Goal: Navigation & Orientation: Find specific page/section

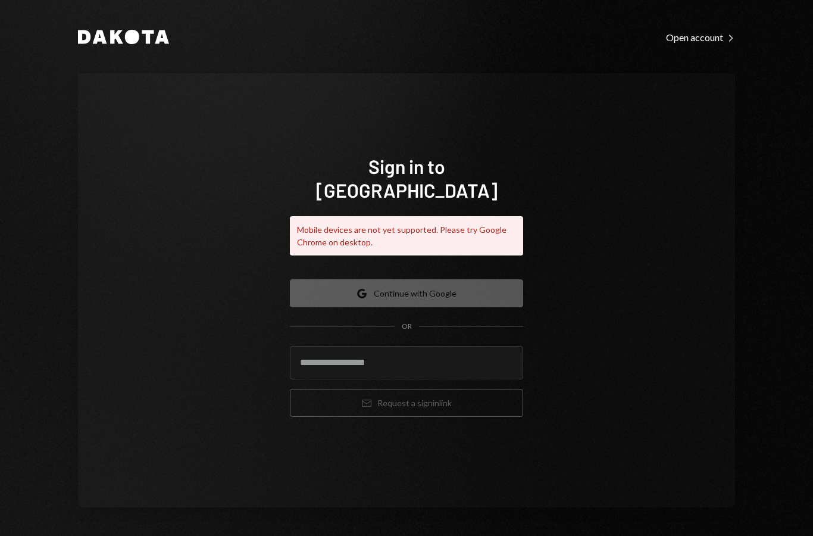
scroll to position [48, 0]
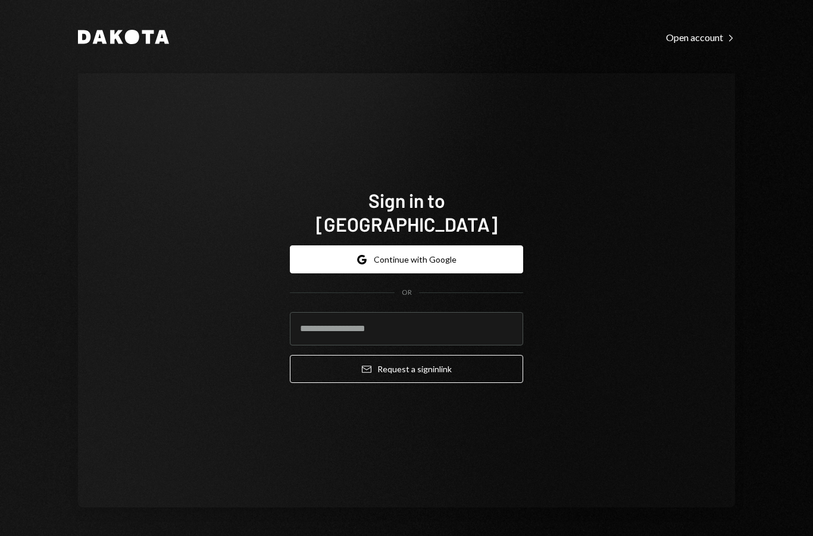
click at [485, 343] on input "email" at bounding box center [406, 328] width 233 height 33
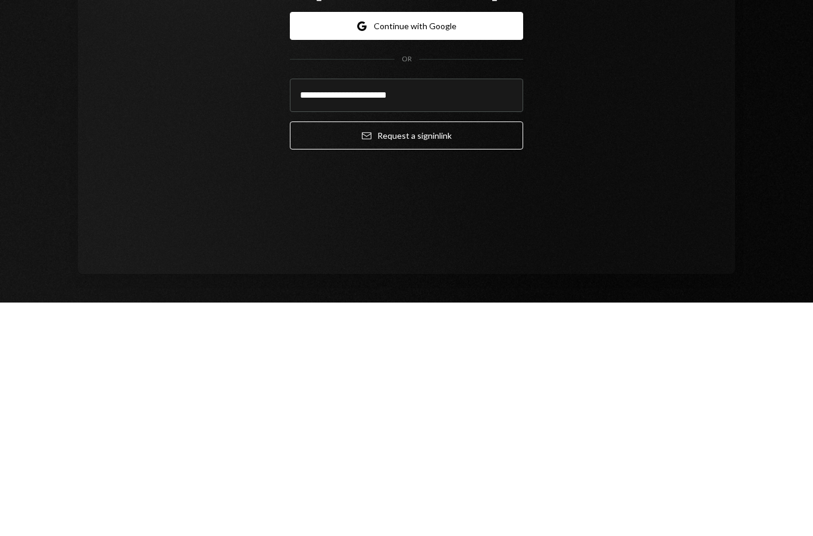
type input "**********"
click at [494, 355] on button "Email Request a sign in link" at bounding box center [406, 369] width 233 height 28
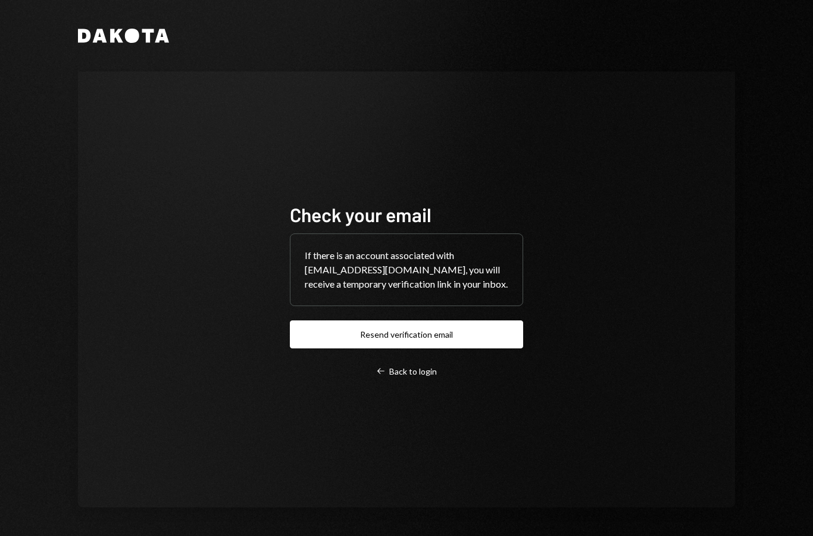
scroll to position [48, 0]
click at [782, 147] on div "Dakota Check your email If there is an account associated with 0xwagyu@steakhut…" at bounding box center [406, 268] width 813 height 536
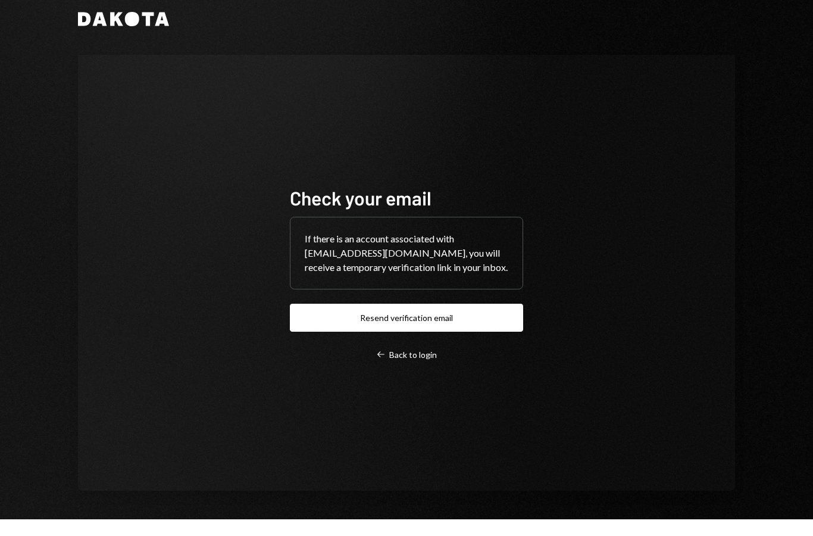
scroll to position [0, 0]
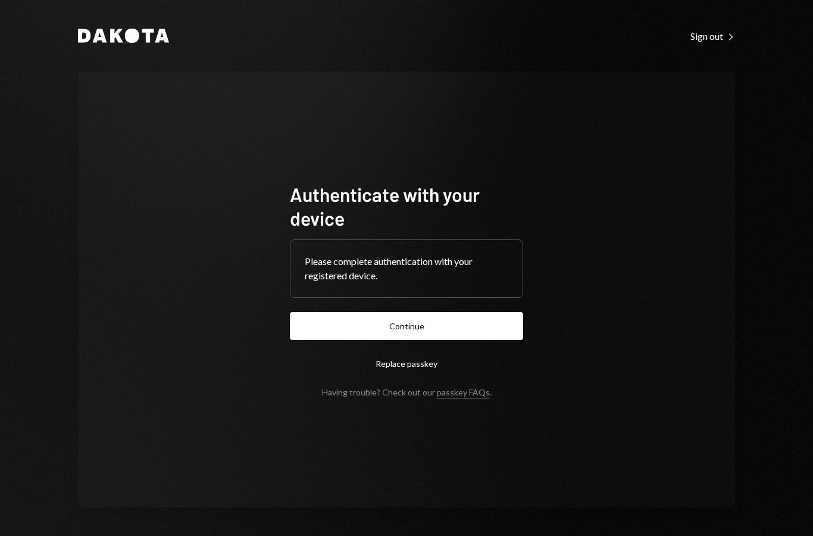
click at [504, 328] on form "Authenticate with your device Please complete authentication with your register…" at bounding box center [406, 289] width 233 height 215
click at [505, 339] on button "Continue" at bounding box center [406, 326] width 233 height 28
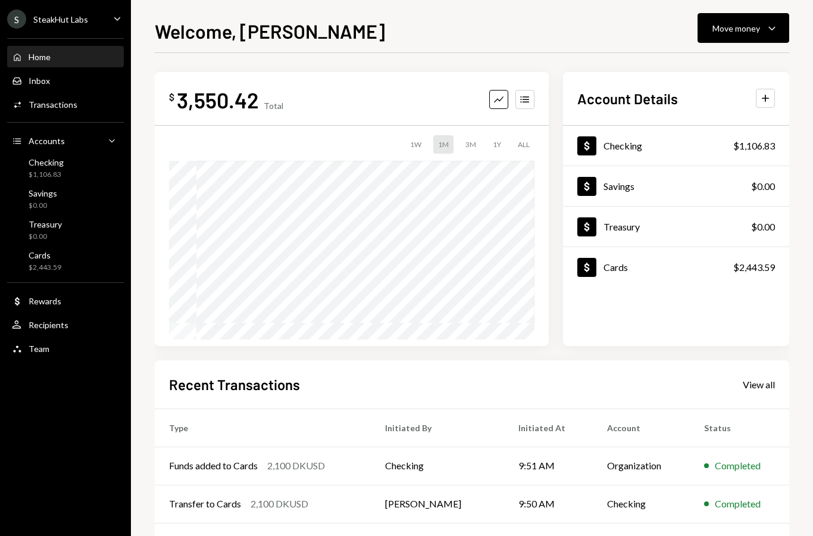
click at [84, 255] on div "Cards $2,443.59" at bounding box center [65, 261] width 107 height 23
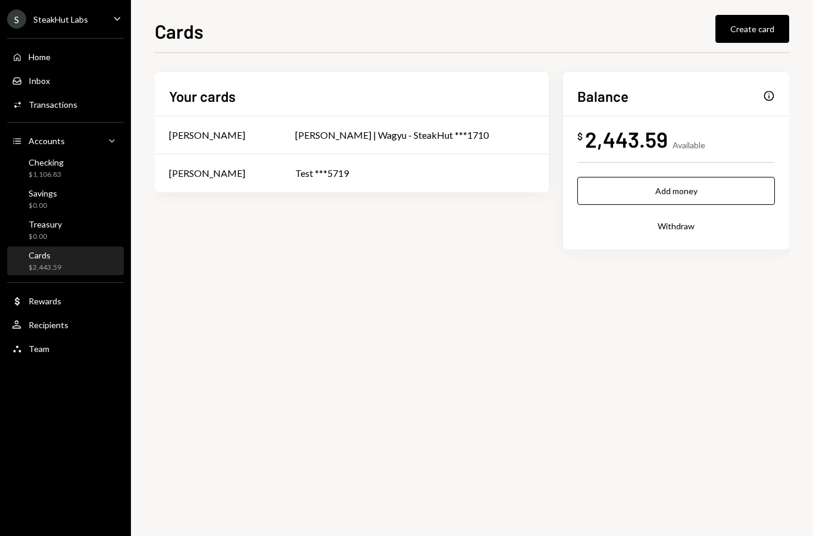
click at [358, 166] on div "Test ***5719" at bounding box center [414, 173] width 239 height 14
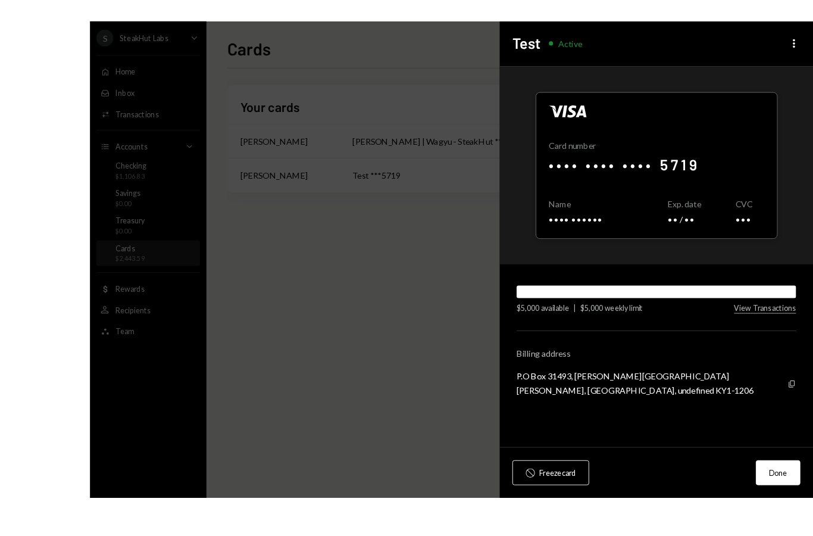
scroll to position [28, 0]
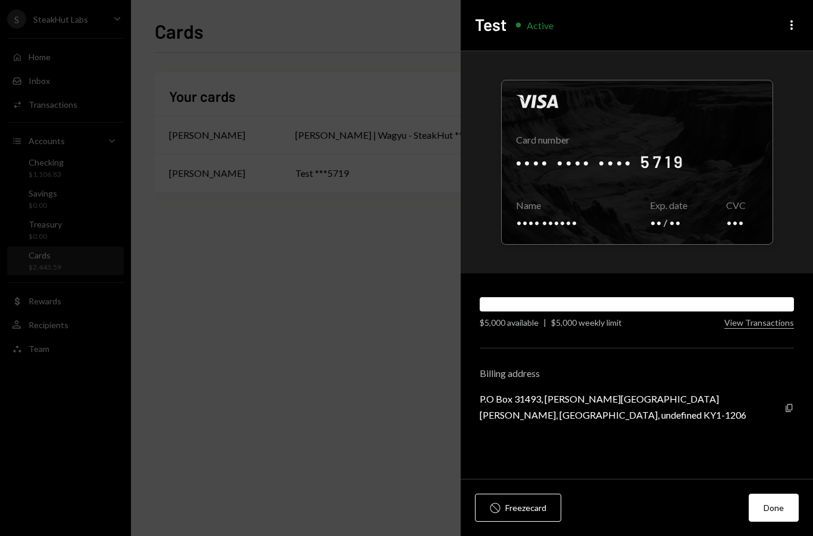
click at [782, 31] on div "Test Active More" at bounding box center [637, 25] width 352 height 51
click at [795, 31] on icon "More" at bounding box center [792, 25] width 14 height 14
click at [772, 217] on div at bounding box center [637, 162] width 271 height 164
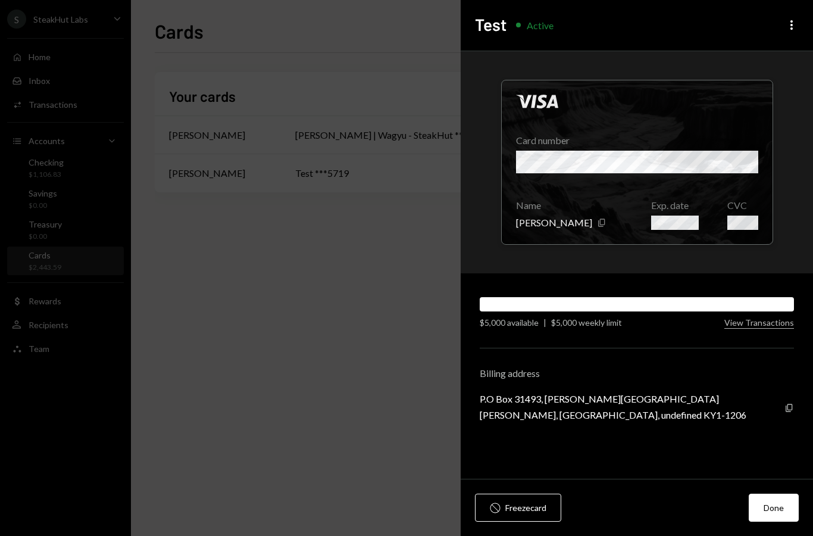
click at [328, 311] on div at bounding box center [406, 268] width 813 height 536
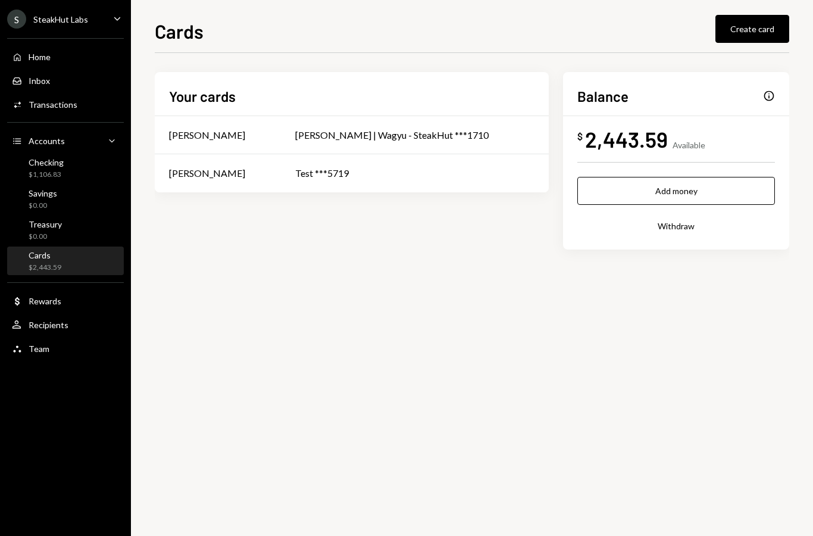
click at [331, 282] on div "Your cards Joshua Day Josh | Wagyu - SteakHut ***1710 Joshua Day Test ***5719 B…" at bounding box center [472, 179] width 635 height 215
click at [442, 129] on div "Josh | Wagyu - SteakHut ***1710" at bounding box center [414, 135] width 239 height 14
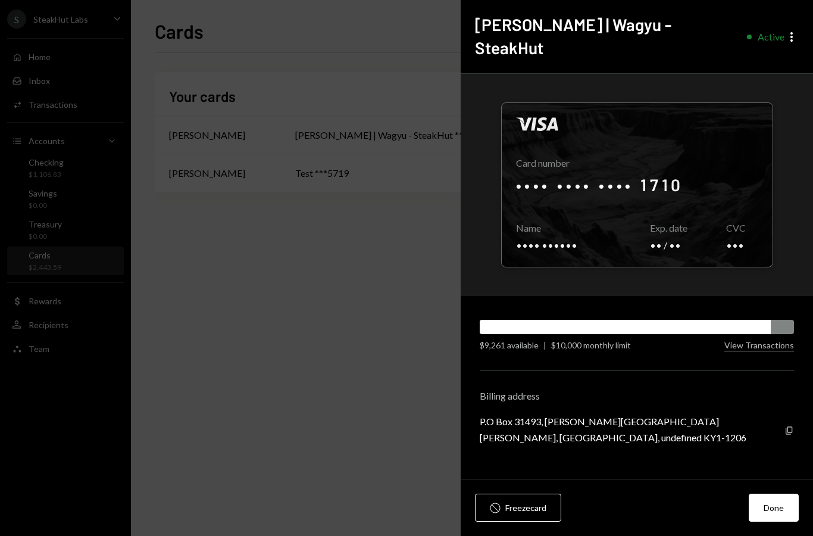
click at [785, 33] on div "Josh | Wagyu - SteakHut Active More" at bounding box center [637, 36] width 352 height 73
click at [796, 30] on icon "More" at bounding box center [792, 37] width 14 height 14
click at [370, 325] on div at bounding box center [406, 268] width 813 height 536
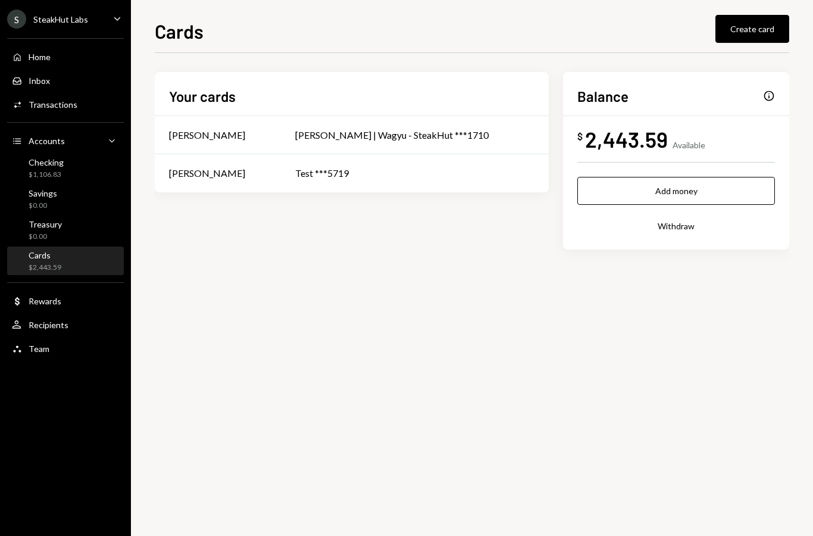
click at [73, 345] on div "Team Team" at bounding box center [65, 348] width 107 height 11
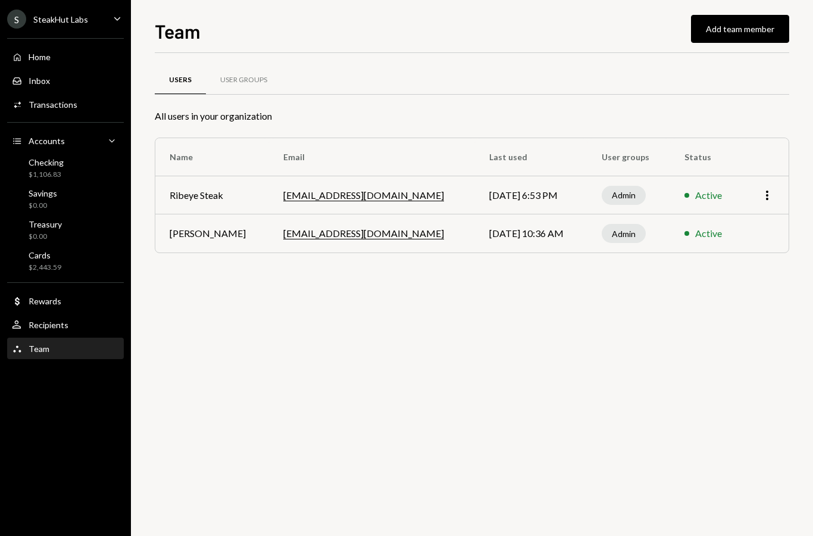
click at [471, 258] on div "Users User Groups All users in your organization Name Email Last used User grou…" at bounding box center [472, 174] width 635 height 205
click at [204, 259] on div "Users User Groups All users in your organization Name Email Last used User grou…" at bounding box center [472, 174] width 635 height 205
click at [507, 262] on div "Users User Groups All users in your organization Name Email Last used User grou…" at bounding box center [472, 174] width 635 height 205
click at [768, 214] on td at bounding box center [765, 233] width 46 height 38
click at [770, 223] on td at bounding box center [765, 233] width 46 height 38
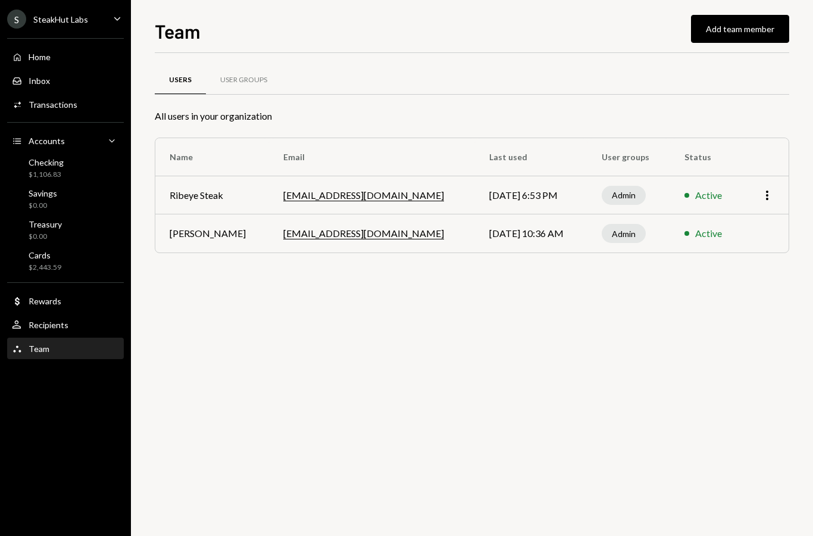
click at [762, 227] on td at bounding box center [765, 233] width 46 height 38
click at [62, 60] on div "Home Home" at bounding box center [65, 57] width 107 height 11
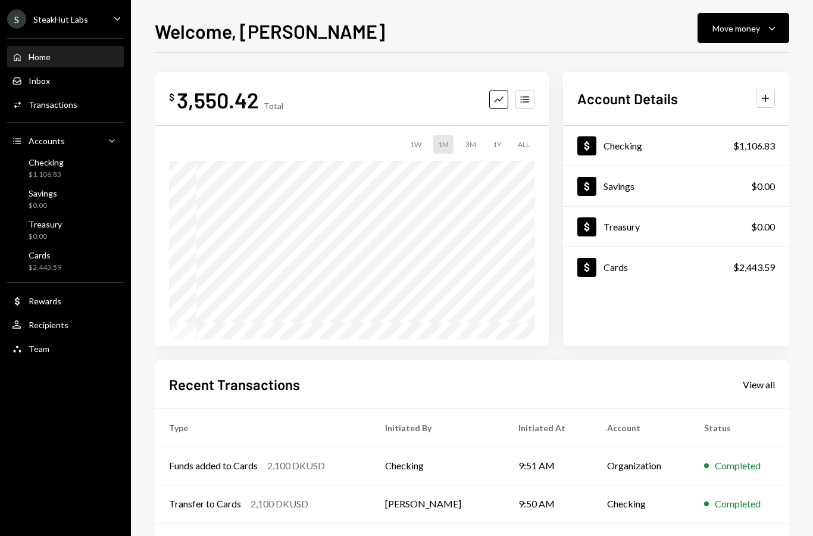
click at [784, 53] on div "$ 3,550.42 Total Graph Accounts 1W 1M 3M 1Y ALL Account Details Plus Dollar Che…" at bounding box center [472, 357] width 635 height 608
click at [782, 49] on div "Welcome, Joshua Move money Caret Down $ 3,550.42 Total Graph Accounts 1W 1M 3M …" at bounding box center [472, 276] width 635 height 519
click at [776, 54] on div "$ 3,550.42 Total Graph Accounts 1W 1M 3M 1Y ALL Account Details Plus Dollar Che…" at bounding box center [472, 357] width 635 height 608
click at [514, 48] on div "Welcome, Joshua Move money Caret Down $ 3,550.42 Total Graph Accounts 1W 1M 3M …" at bounding box center [472, 276] width 635 height 519
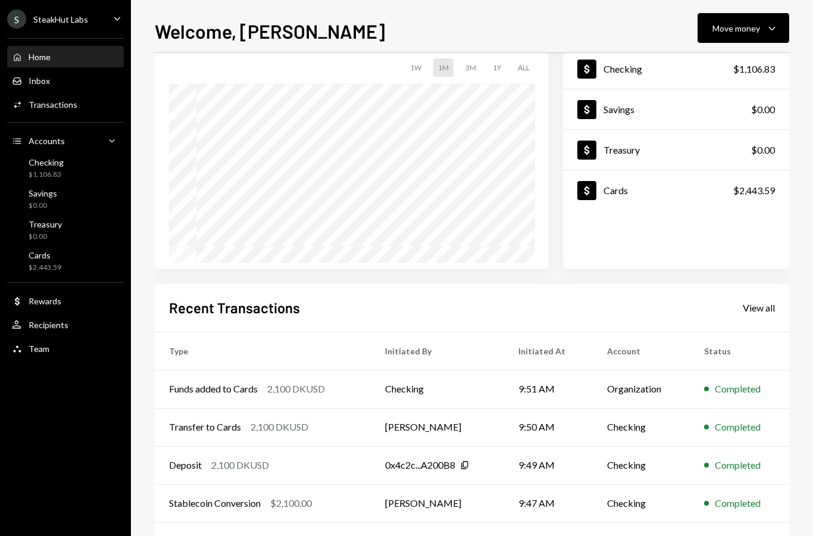
click at [83, 96] on div "Activities Transactions" at bounding box center [65, 105] width 107 height 20
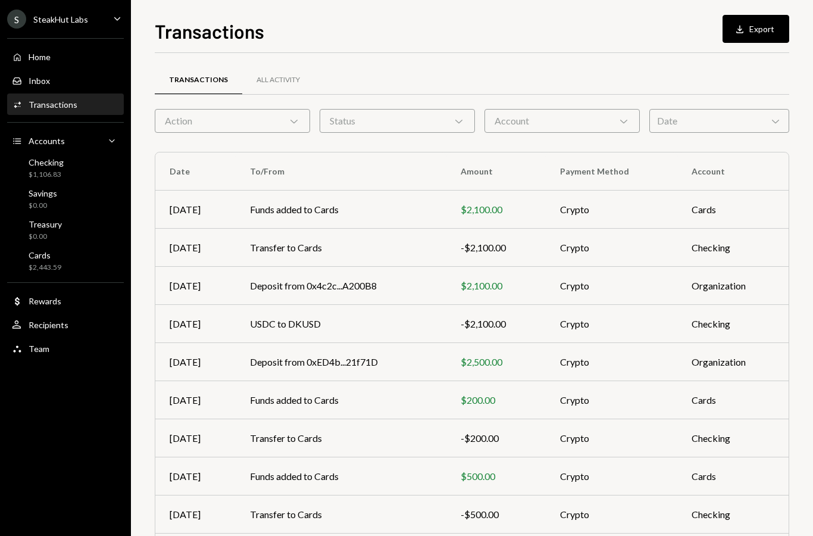
click at [90, 195] on div "Savings $0.00" at bounding box center [65, 199] width 107 height 23
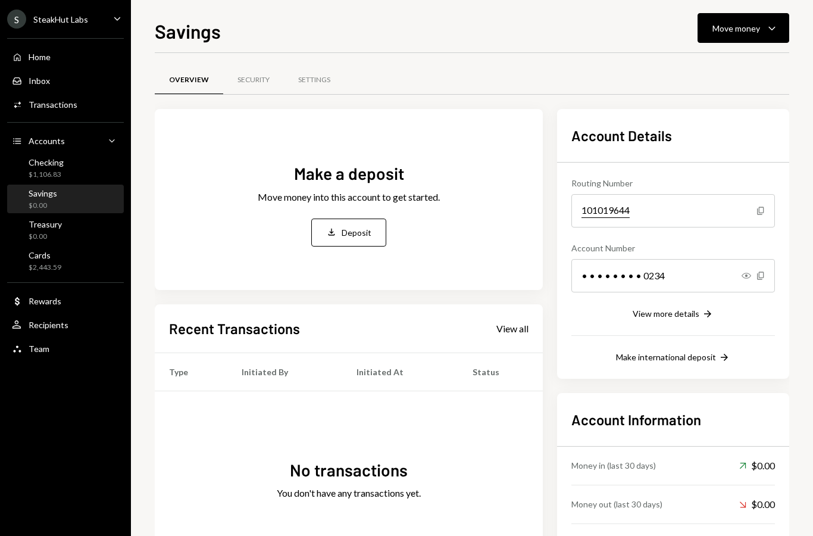
scroll to position [48, 0]
click at [308, 77] on div "Settings" at bounding box center [314, 80] width 32 height 10
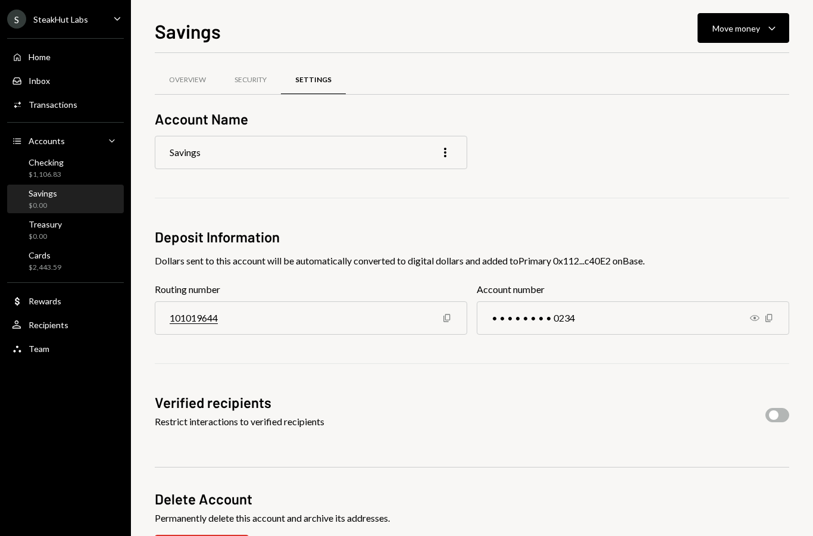
click at [40, 142] on div "Accounts" at bounding box center [47, 141] width 36 height 10
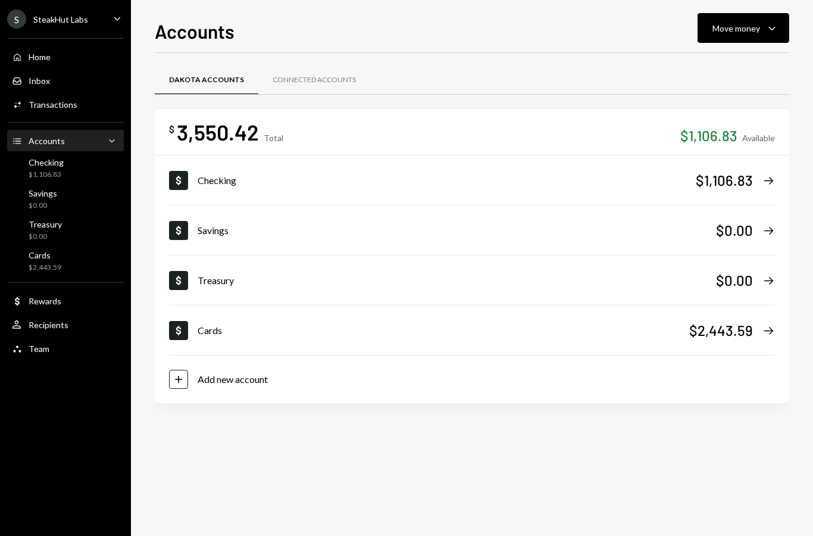
click at [750, 377] on div "Plus Add new account" at bounding box center [472, 379] width 606 height 48
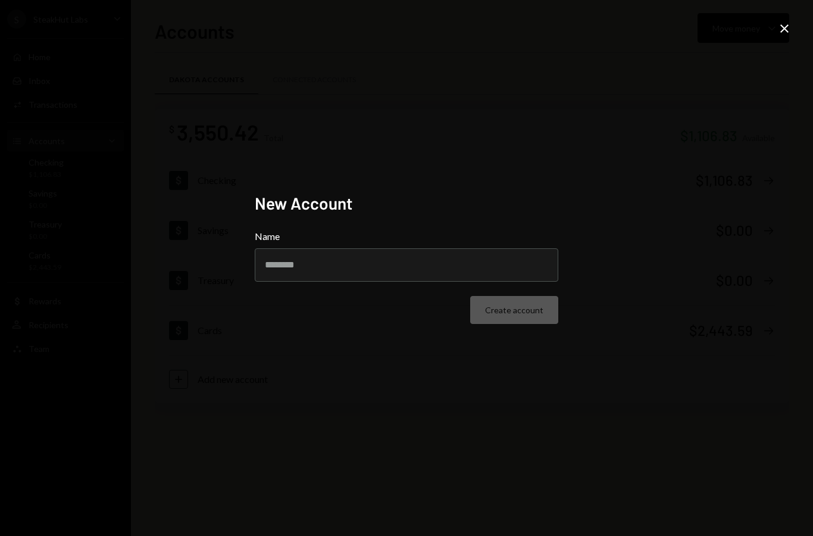
scroll to position [48, 0]
click at [770, 107] on div "New Account Name Create account Close" at bounding box center [406, 268] width 813 height 536
click at [782, 32] on icon at bounding box center [784, 28] width 8 height 8
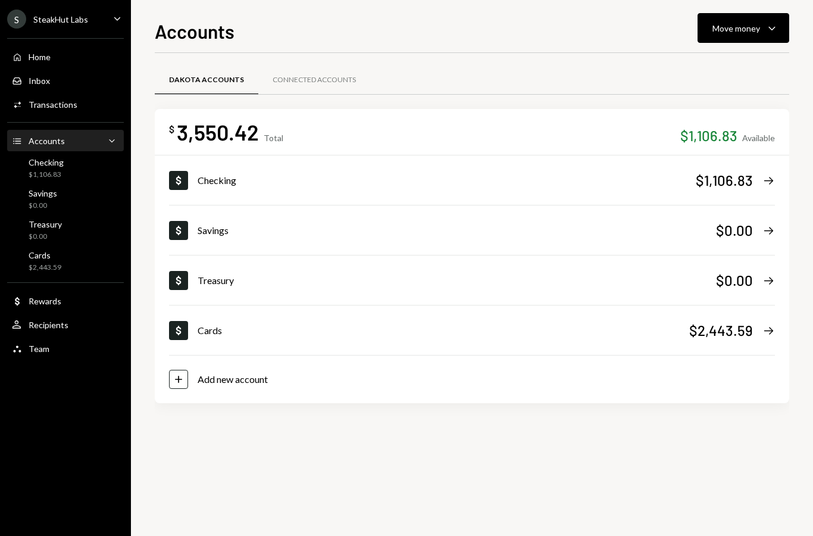
click at [414, 323] on div "Cards" at bounding box center [444, 330] width 492 height 14
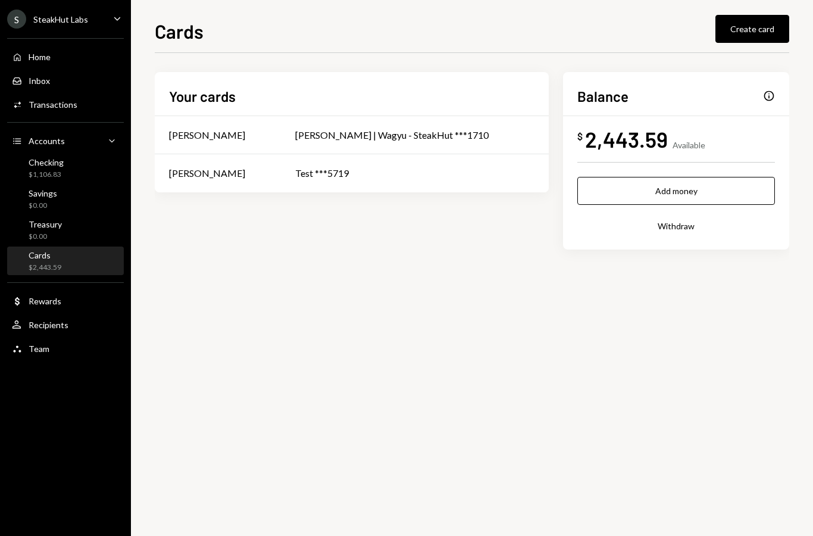
click at [28, 396] on div "S SteakHut Labs Caret Down Home Home Inbox Inbox Activities Transactions Accoun…" at bounding box center [65, 268] width 131 height 536
click at [41, 399] on div "S SteakHut Labs Caret Down Home Home Inbox Inbox Activities Transactions Accoun…" at bounding box center [65, 268] width 131 height 536
click at [70, 352] on div "Team Team" at bounding box center [65, 348] width 107 height 11
click at [90, 56] on div "Home Home" at bounding box center [65, 57] width 107 height 11
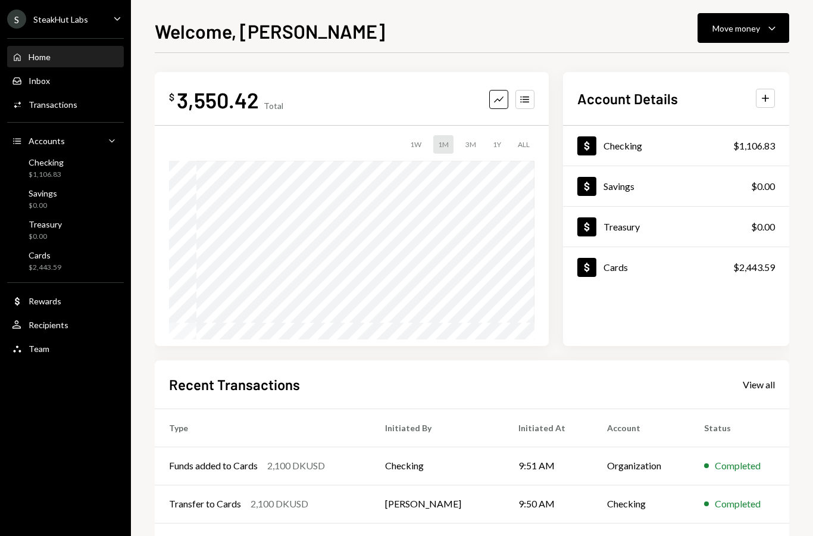
click at [92, 164] on div "Checking $1,106.83" at bounding box center [65, 168] width 107 height 23
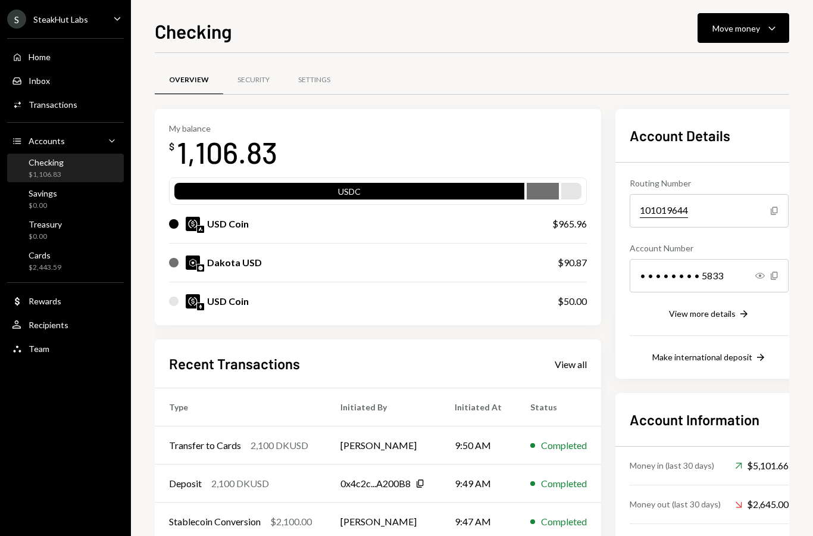
click at [329, 71] on div "Settings" at bounding box center [314, 80] width 61 height 29
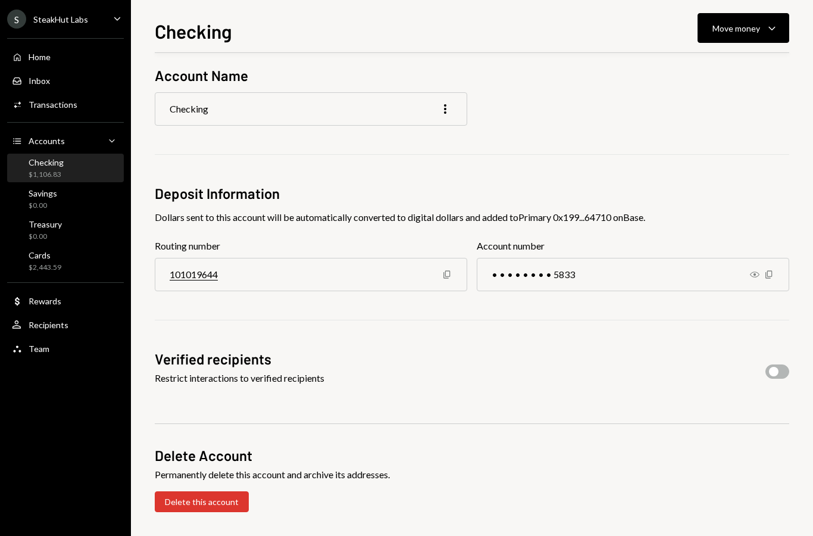
scroll to position [43, 0]
click at [76, 294] on div "Dollar Rewards" at bounding box center [65, 301] width 107 height 20
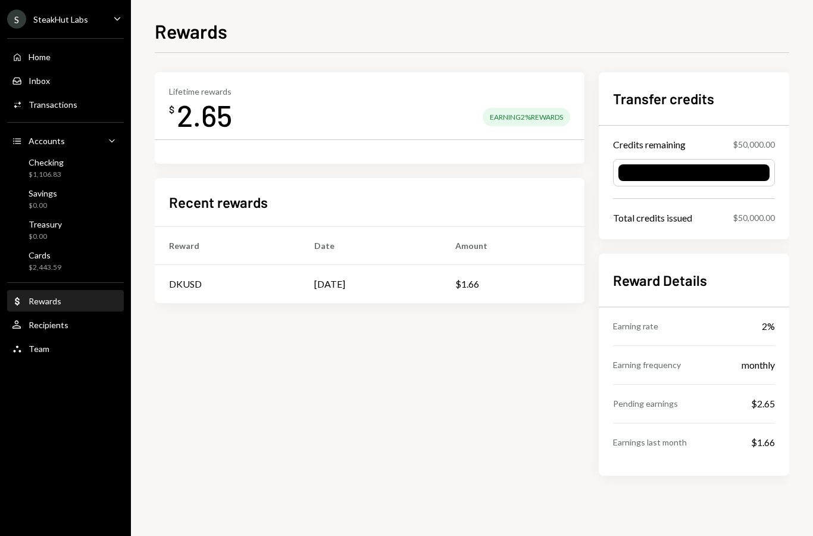
click at [69, 342] on div "Team Team" at bounding box center [65, 349] width 107 height 20
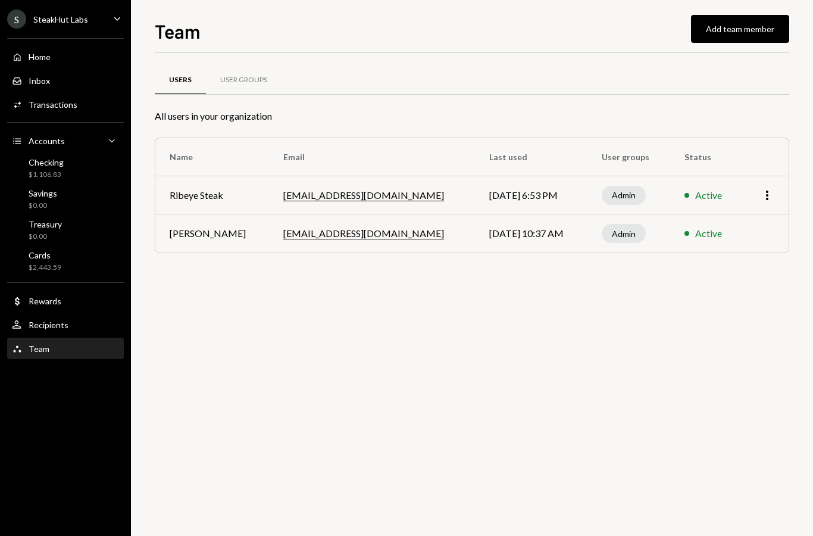
click at [762, 199] on icon "More" at bounding box center [767, 195] width 14 height 14
click at [774, 327] on div "Users User Groups All users in your organization Name Email Last used User grou…" at bounding box center [472, 294] width 635 height 483
click at [475, 229] on td "[DATE] 10:37 AM" at bounding box center [531, 233] width 112 height 38
